Goal: Information Seeking & Learning: Learn about a topic

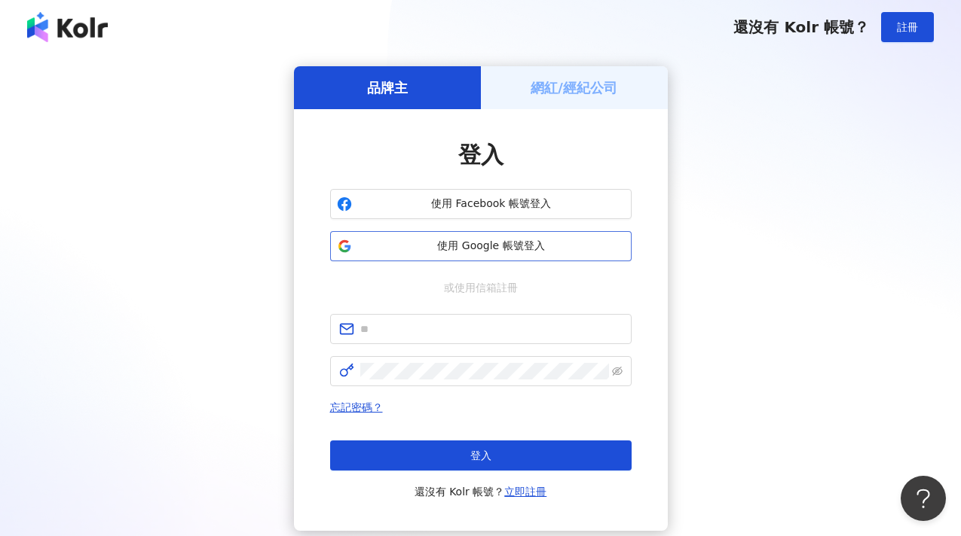
click at [437, 246] on span "使用 Google 帳號登入" at bounding box center [491, 246] width 267 height 15
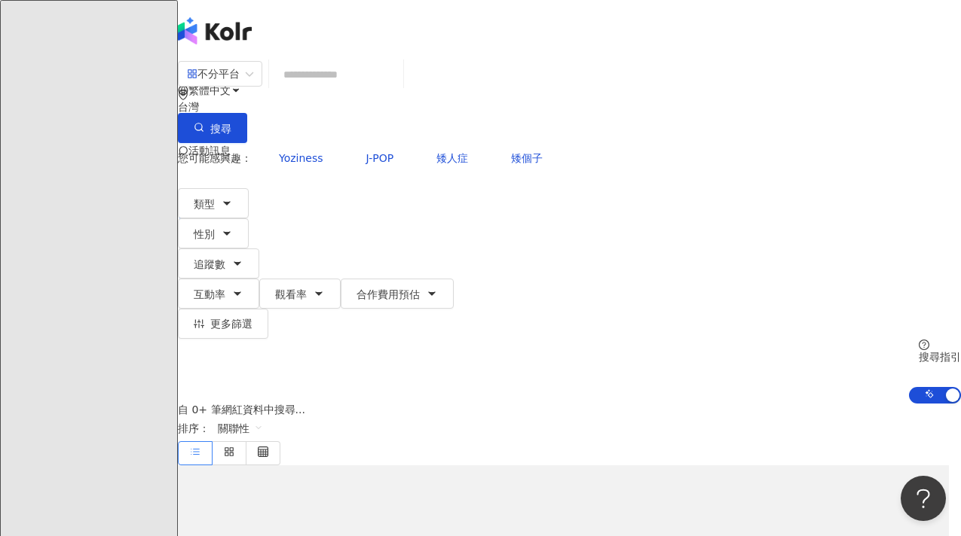
click at [397, 81] on input "search" at bounding box center [336, 74] width 122 height 29
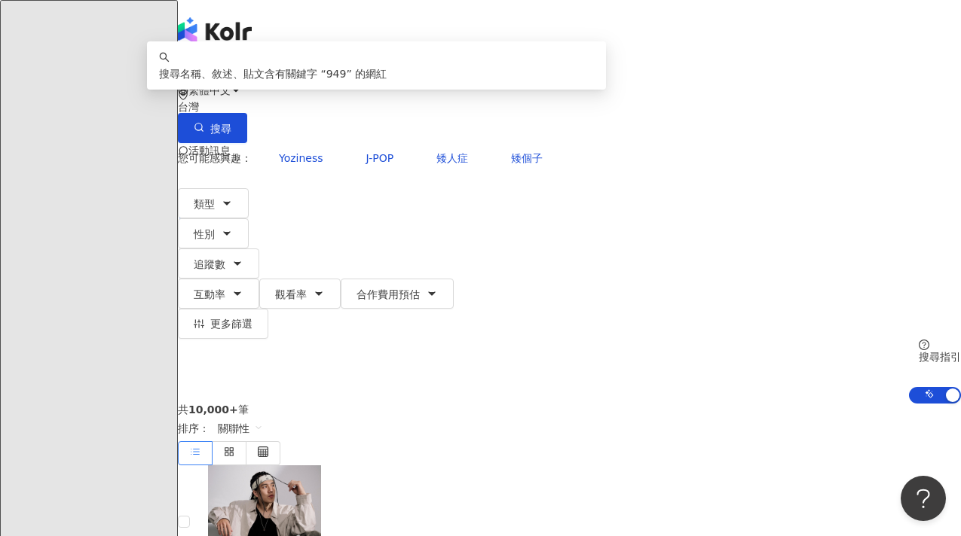
type input "*"
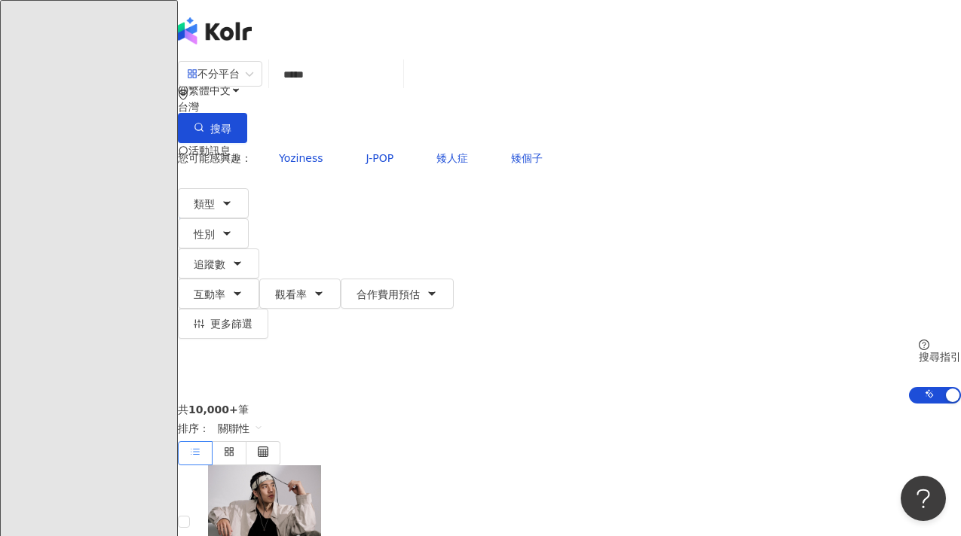
type input "*****"
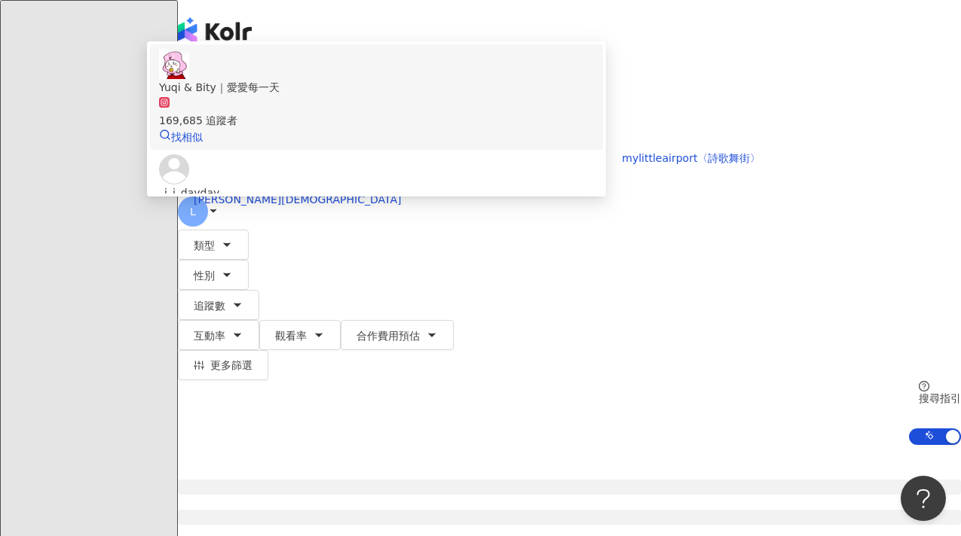
click at [429, 129] on div "169,685 追蹤者" at bounding box center [376, 120] width 435 height 17
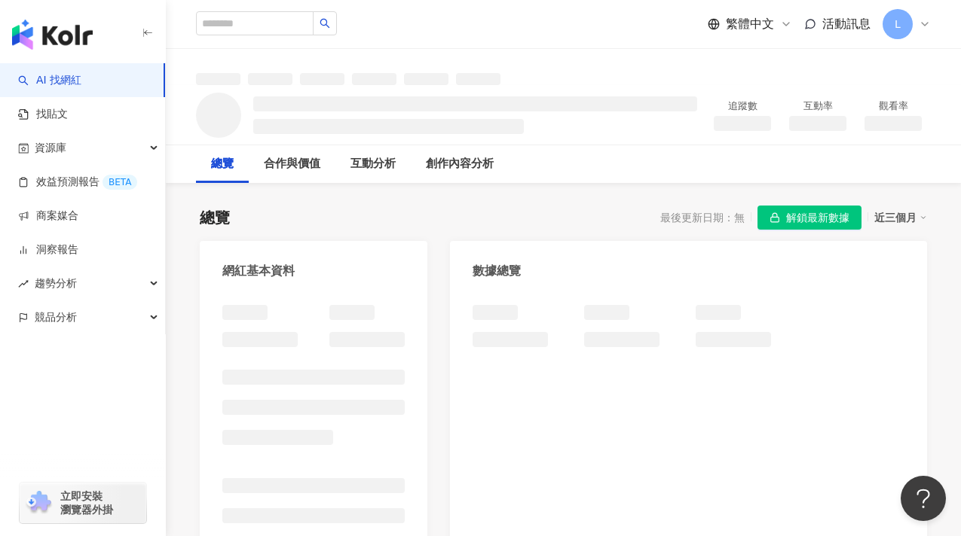
click at [509, 182] on div "創作內容分析" at bounding box center [460, 164] width 98 height 38
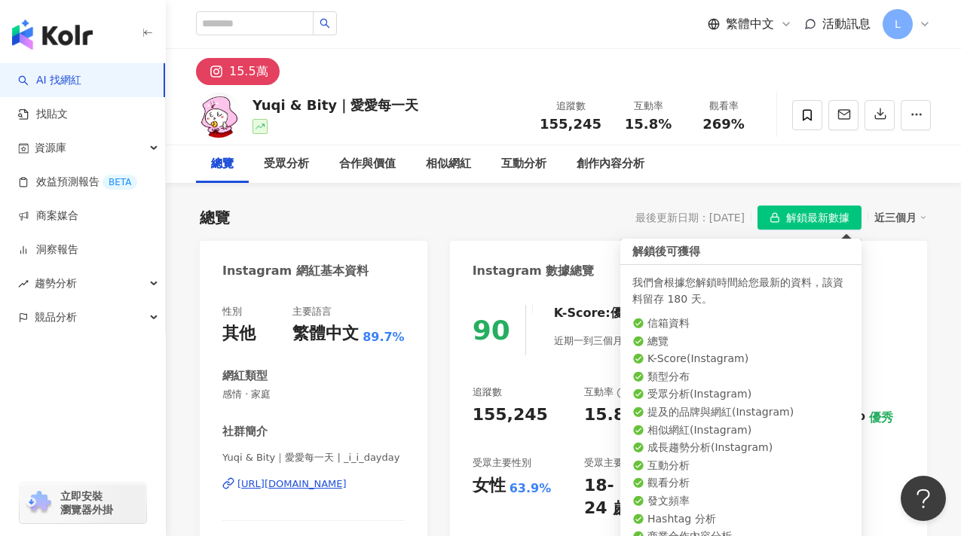
click at [787, 218] on span "解鎖最新數據" at bounding box center [817, 218] width 63 height 24
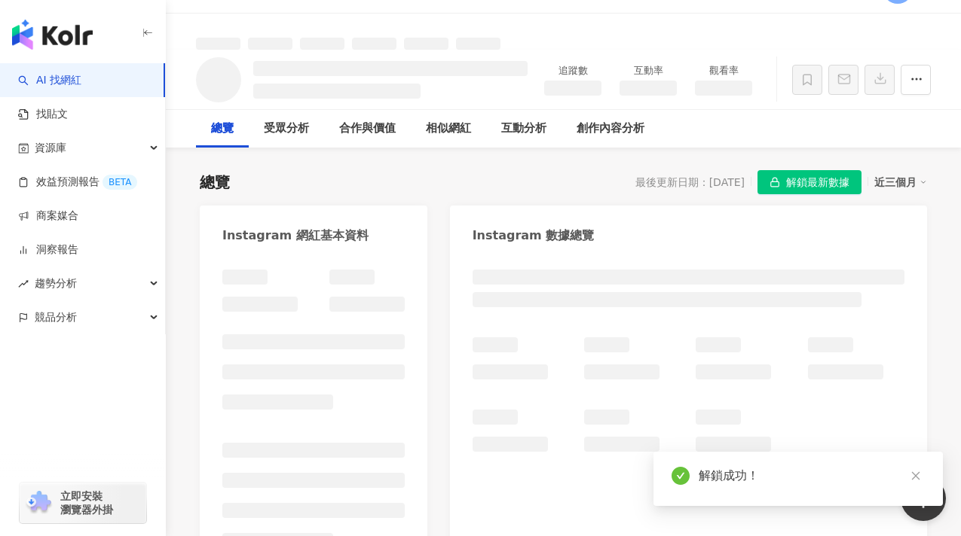
scroll to position [36, 0]
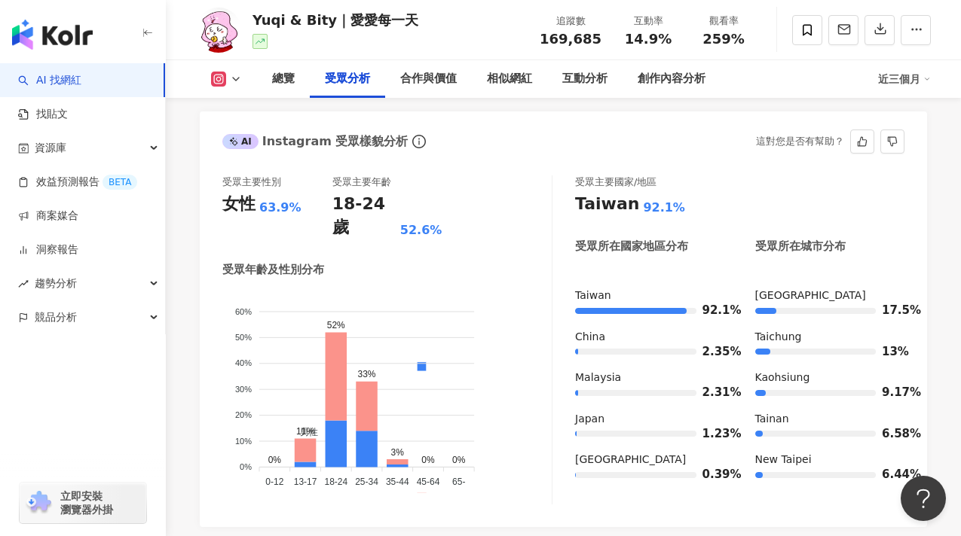
scroll to position [1383, 0]
